Goal: Task Accomplishment & Management: Use online tool/utility

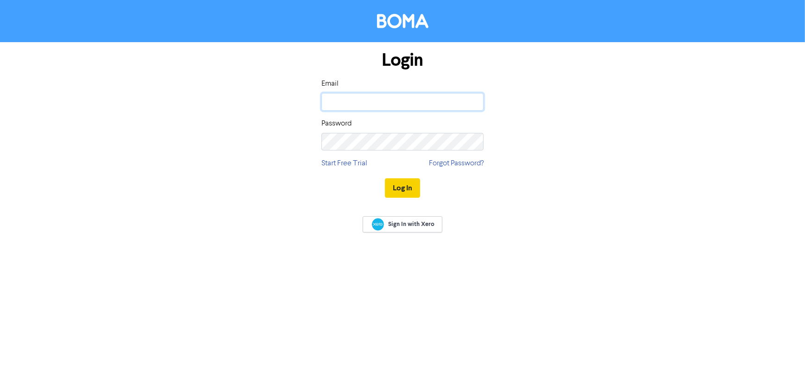
type input "[PERSON_NAME][EMAIL_ADDRESS][PERSON_NAME][DOMAIN_NAME]"
drag, startPoint x: 413, startPoint y: 186, endPoint x: 409, endPoint y: 179, distance: 8.5
click at [413, 186] on button "Log In" at bounding box center [402, 187] width 35 height 19
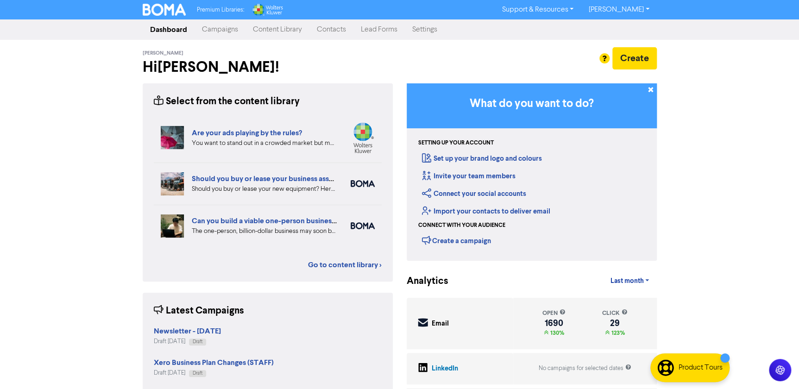
click at [224, 31] on link "Campaigns" at bounding box center [220, 29] width 51 height 19
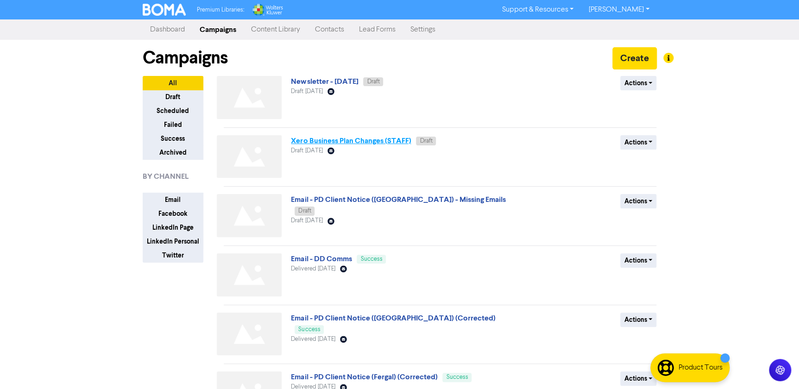
click at [402, 142] on link "Xero Business Plan Changes (STAFF)" at bounding box center [351, 140] width 120 height 9
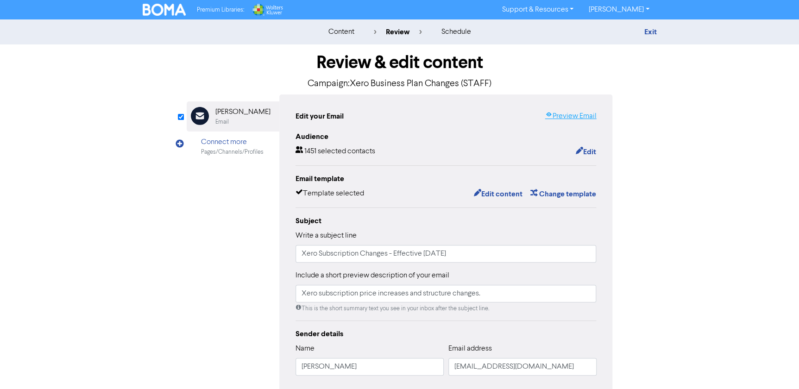
click at [574, 114] on link "Preview Email" at bounding box center [570, 116] width 51 height 11
